Goal: Obtain resource: Obtain resource

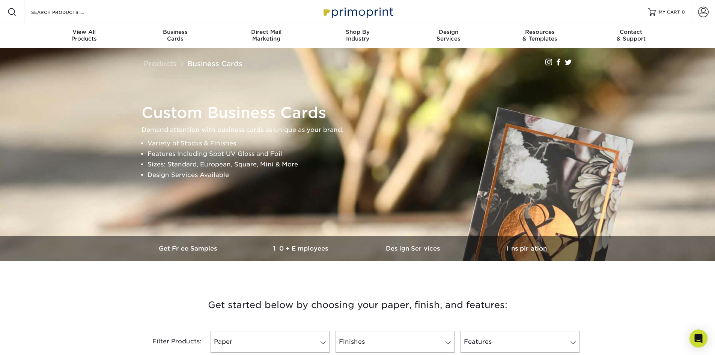
scroll to position [75, 0]
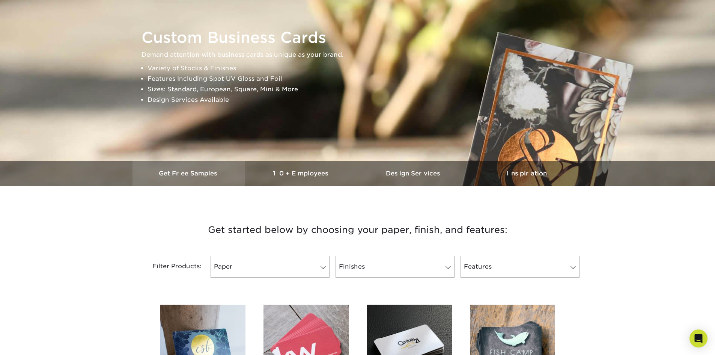
click at [163, 168] on link "Get Free Samples" at bounding box center [188, 173] width 113 height 25
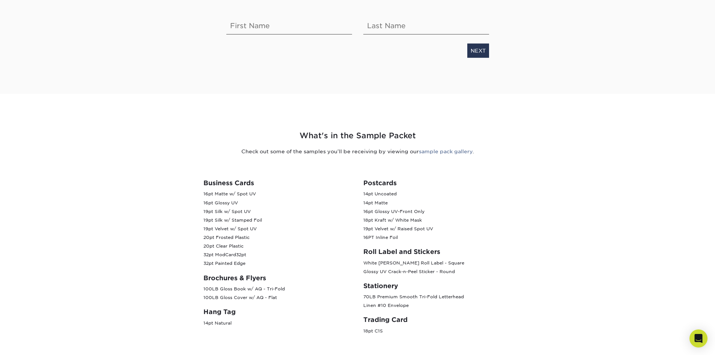
scroll to position [113, 0]
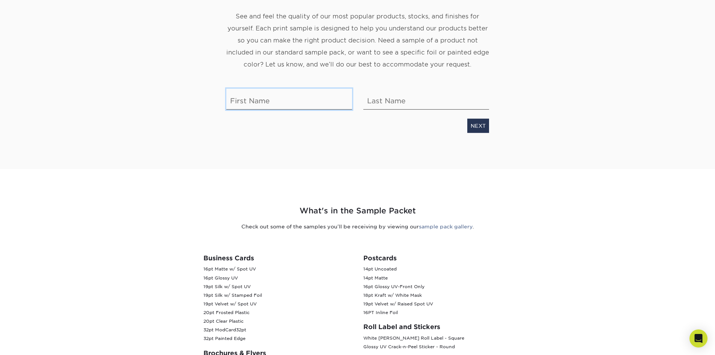
click at [279, 101] on input "text" at bounding box center [289, 99] width 126 height 21
type input "Wenbo"
type input "Zhao"
click at [479, 129] on link "NEXT" at bounding box center [478, 126] width 22 height 14
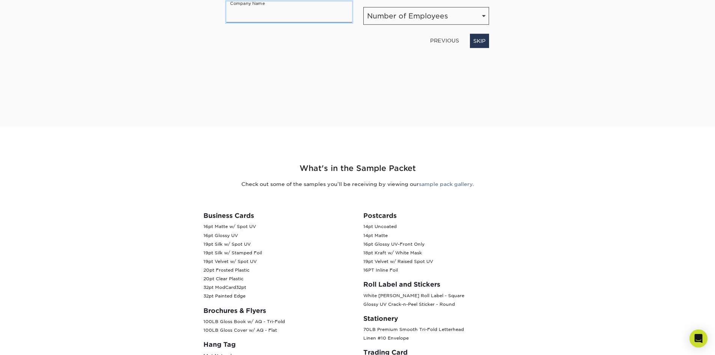
scroll to position [42, 0]
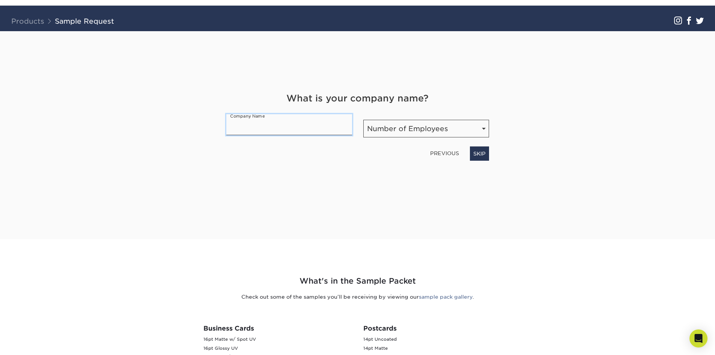
click at [291, 132] on input "text" at bounding box center [289, 124] width 126 height 21
type input "STSOURCING LLC"
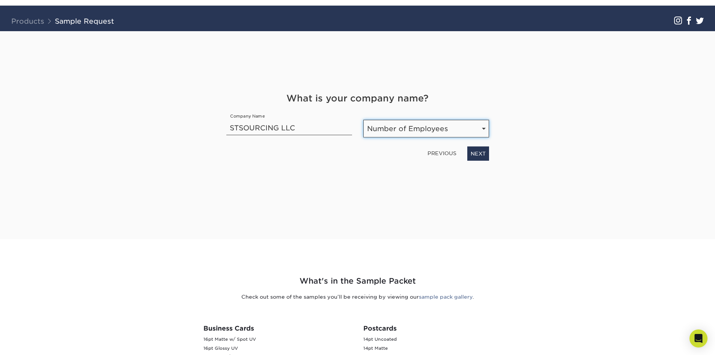
click at [389, 130] on select "Number of Employees Self-employed 1-10 employees 11-50 employees 51-200 employe…" at bounding box center [426, 129] width 126 height 18
select select "11-50"
click at [363, 120] on select "Number of Employees Self-employed 1-10 employees 11-50 employees 51-200 employe…" at bounding box center [426, 129] width 126 height 18
click at [481, 156] on link "NEXT" at bounding box center [478, 153] width 22 height 14
click at [273, 128] on select "Select Occupation Agency Automotive Blogger Cleaning Services Construction Educ…" at bounding box center [357, 129] width 263 height 18
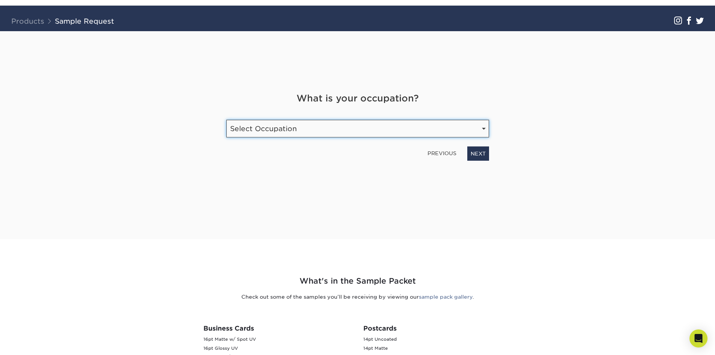
select select "Agency"
click at [226, 120] on select "Select Occupation Agency Automotive Blogger Cleaning Services Construction Educ…" at bounding box center [357, 129] width 263 height 18
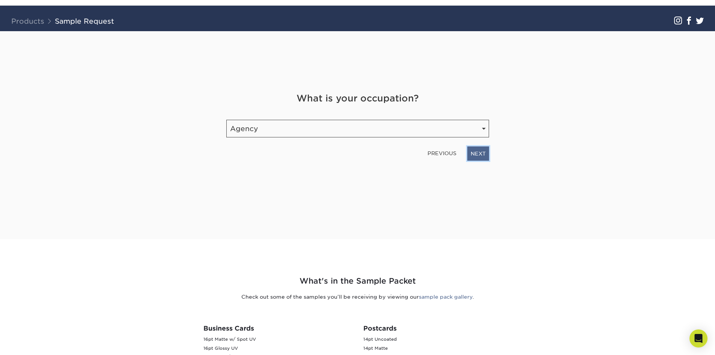
click at [477, 154] on link "NEXT" at bounding box center [478, 153] width 22 height 14
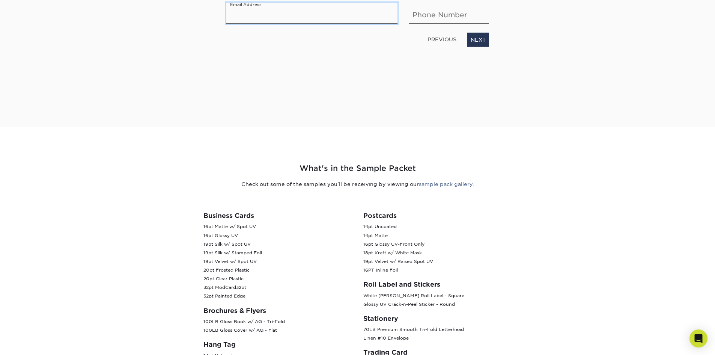
scroll to position [193, 0]
